Goal: Task Accomplishment & Management: Use online tool/utility

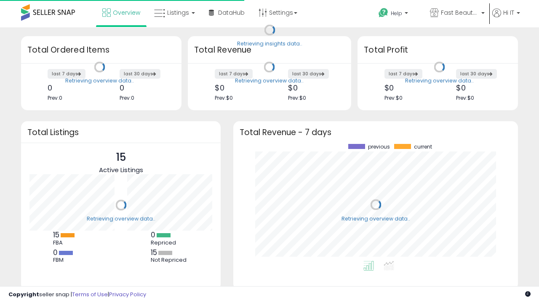
scroll to position [117, 268]
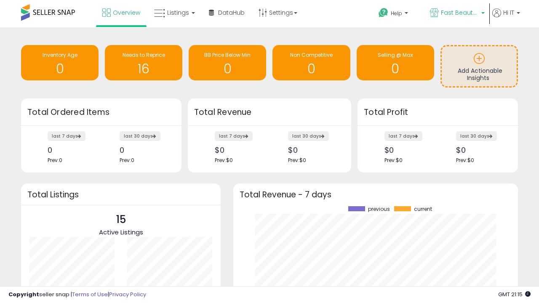
click at [457, 13] on span "Fast Beauty ([GEOGRAPHIC_DATA])" at bounding box center [460, 12] width 38 height 8
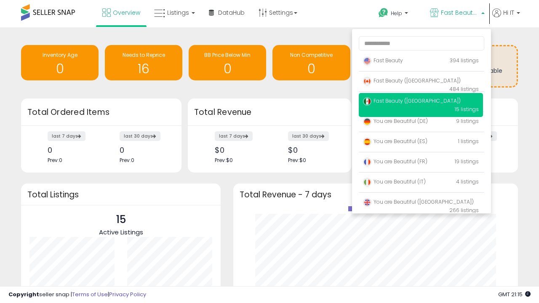
click at [421, 204] on span "You are Beautiful ([GEOGRAPHIC_DATA])" at bounding box center [418, 202] width 111 height 7
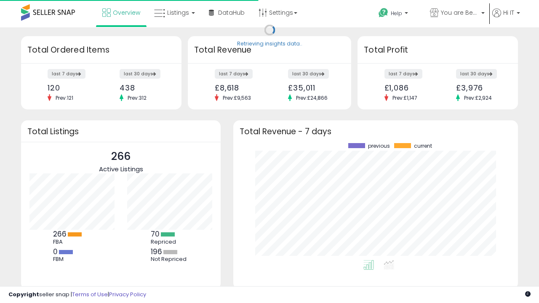
scroll to position [117, 268]
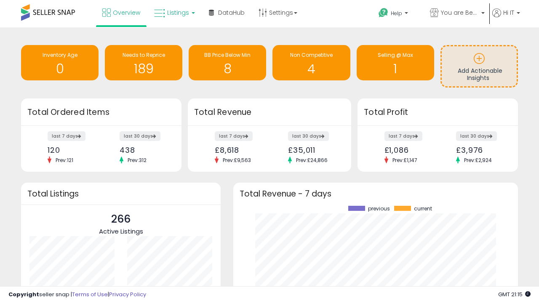
click at [174, 13] on span "Listings" at bounding box center [178, 12] width 22 height 8
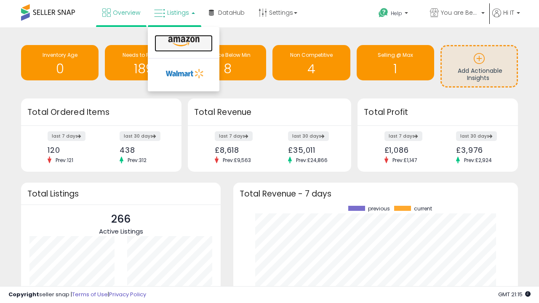
click at [183, 42] on icon at bounding box center [184, 41] width 37 height 11
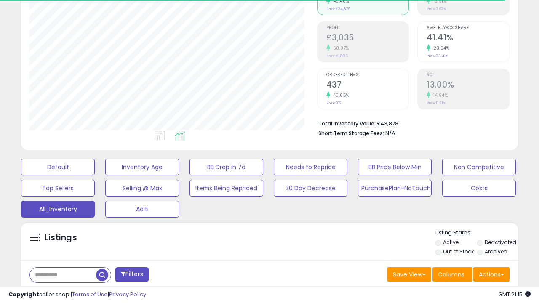
scroll to position [173, 287]
click at [60, 293] on span "Last 30 Days" at bounding box center [61, 297] width 37 height 8
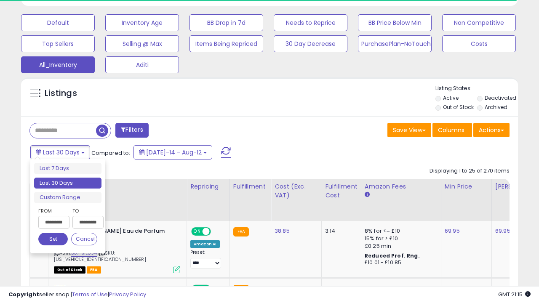
click at [68, 183] on li "Last 30 Days" at bounding box center [67, 183] width 67 height 11
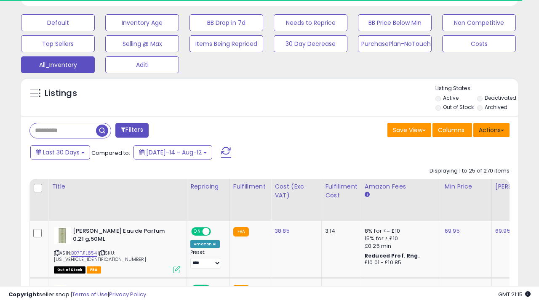
click at [492, 129] on button "Actions" at bounding box center [492, 130] width 36 height 14
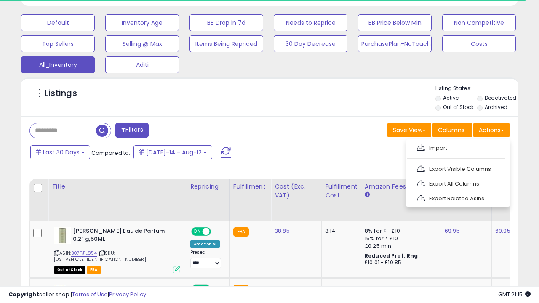
click at [457, 183] on link "Export All Columns" at bounding box center [457, 183] width 92 height 13
